Goal: Find specific page/section: Find specific page/section

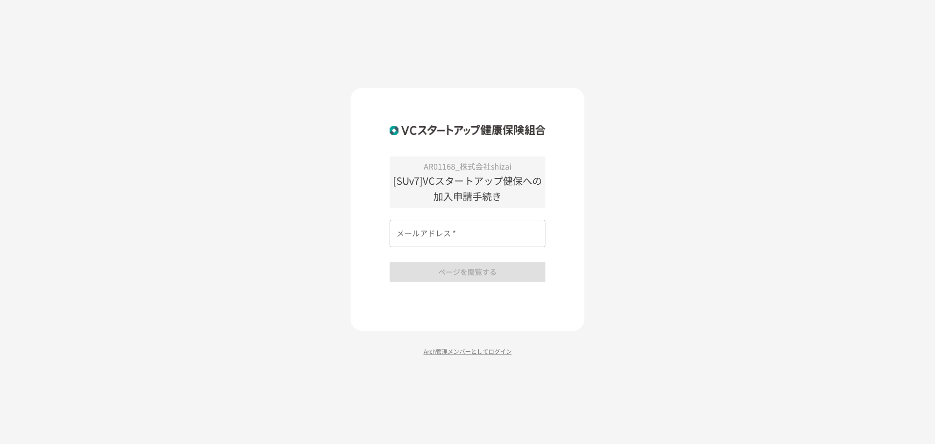
click at [472, 306] on div "AR01168_株式会社shizai [SUv7]VCスタートアップ健保への加入申請手続き メールアドレス   * メールアドレス   * ページを閲覧する" at bounding box center [468, 209] width 234 height 243
click at [472, 353] on p "Arch管理メンバーとしてログイン" at bounding box center [468, 350] width 234 height 9
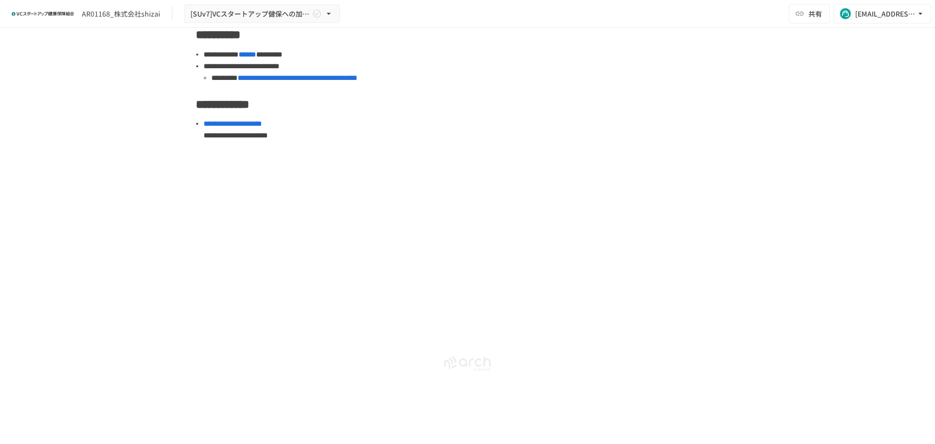
scroll to position [968, 0]
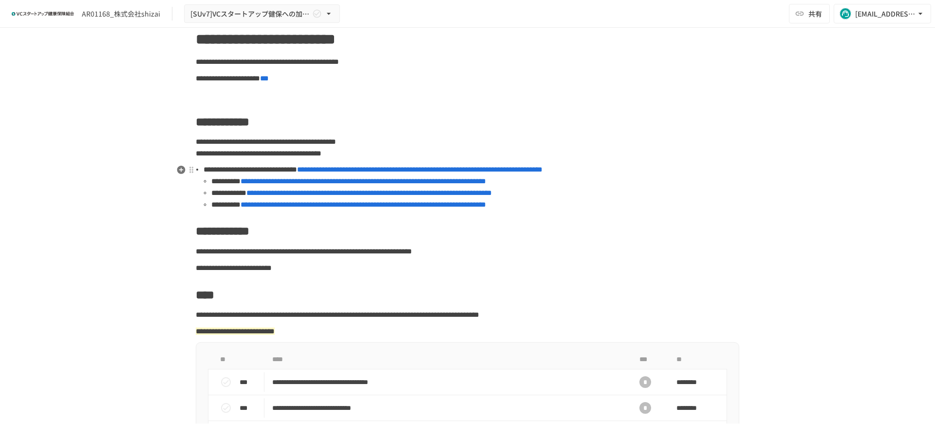
scroll to position [33, 0]
